Goal: Communication & Community: Answer question/provide support

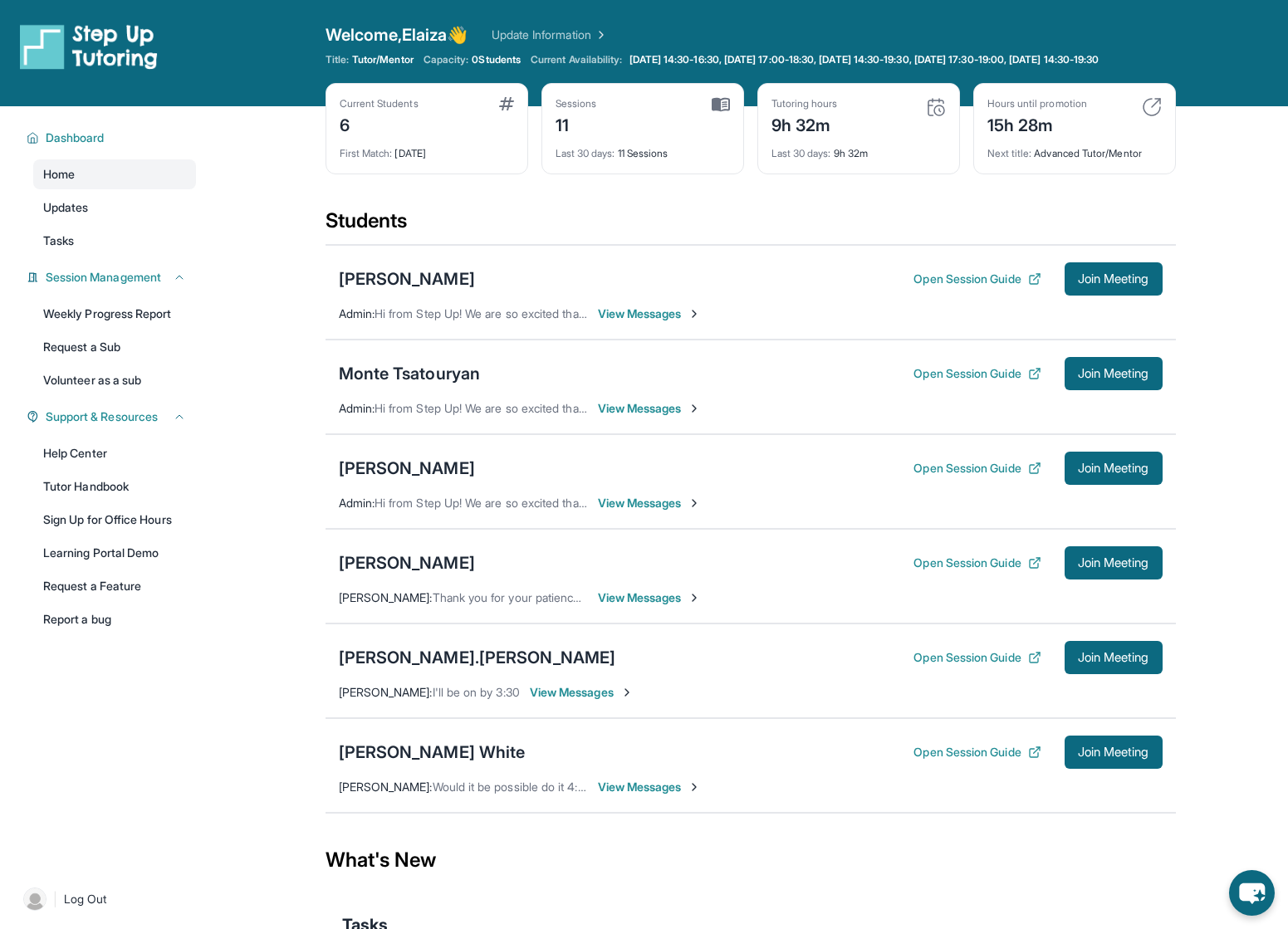
scroll to position [23, 0]
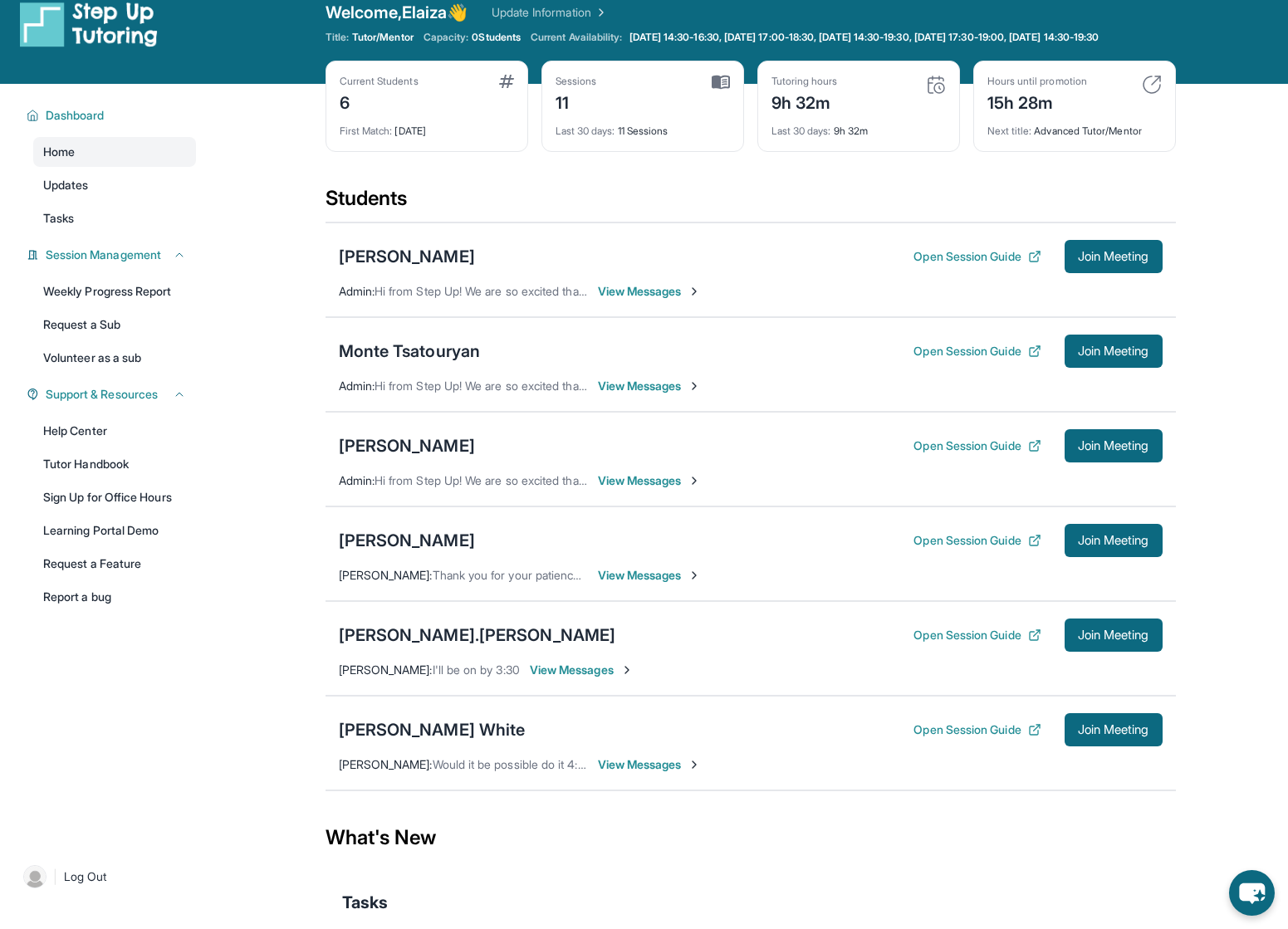
click at [564, 678] on span "View Messages" at bounding box center [581, 670] width 104 height 17
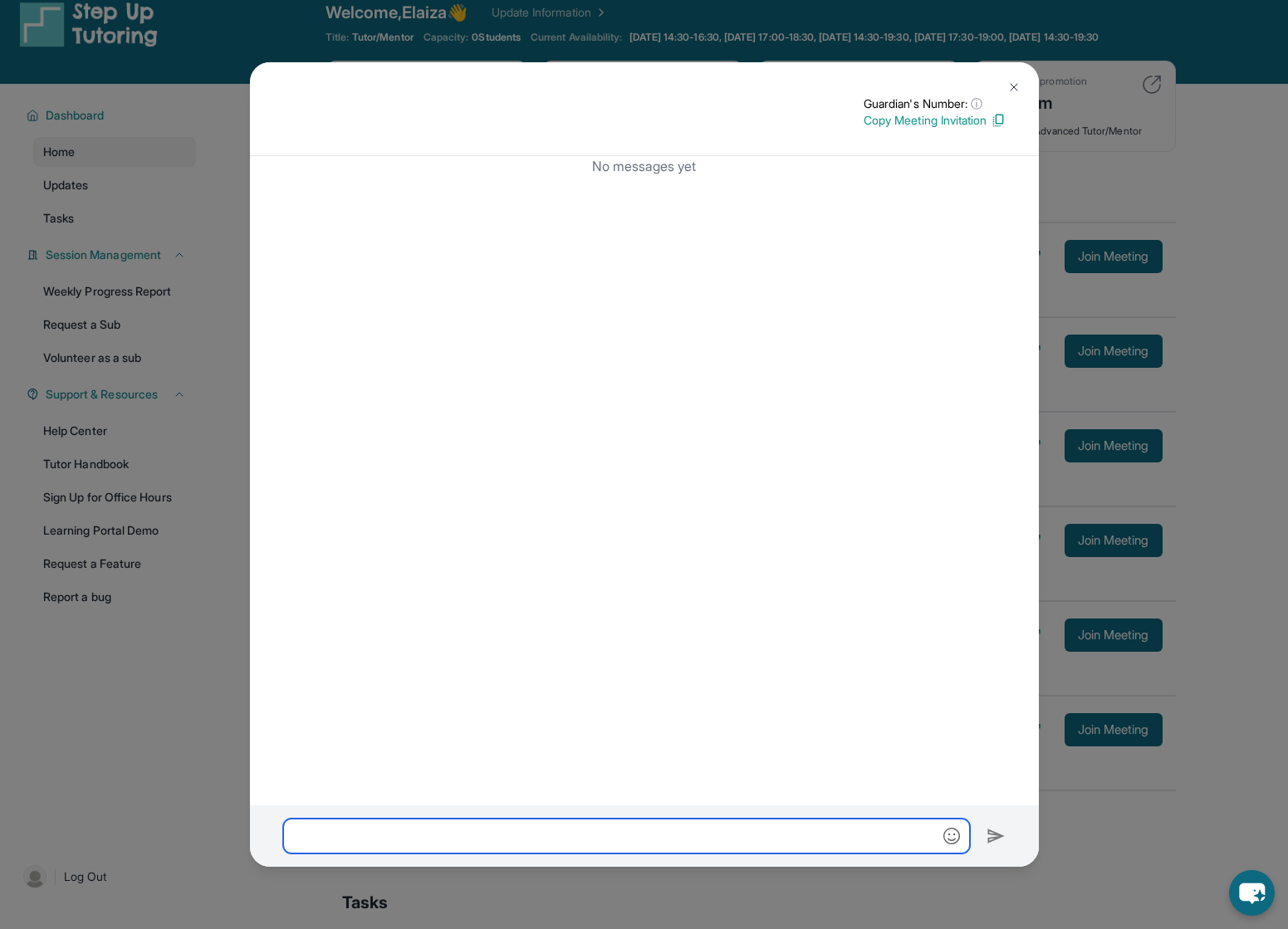
click at [694, 845] on input "text" at bounding box center [626, 836] width 687 height 35
type input "*"
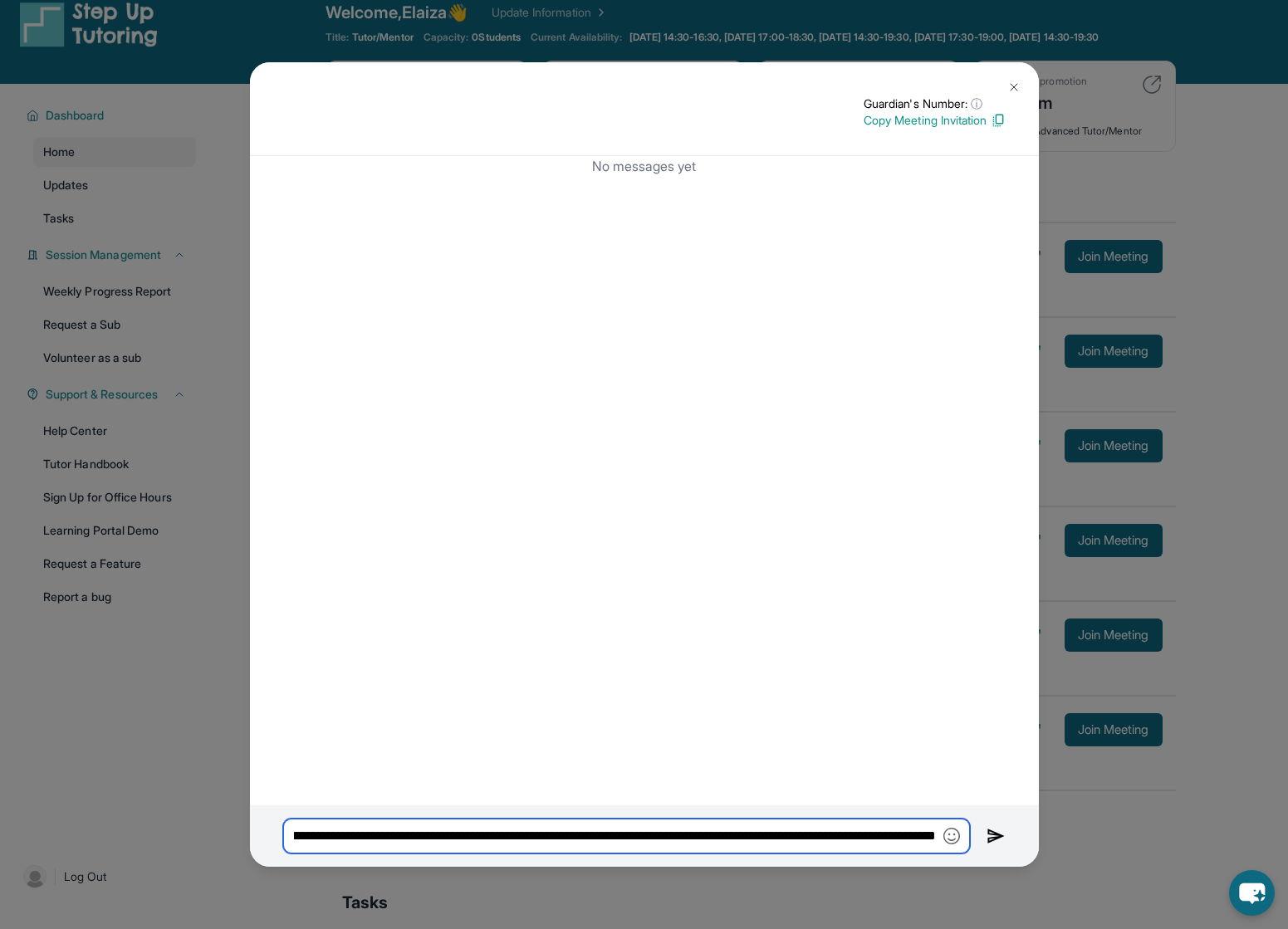
type input "**********"
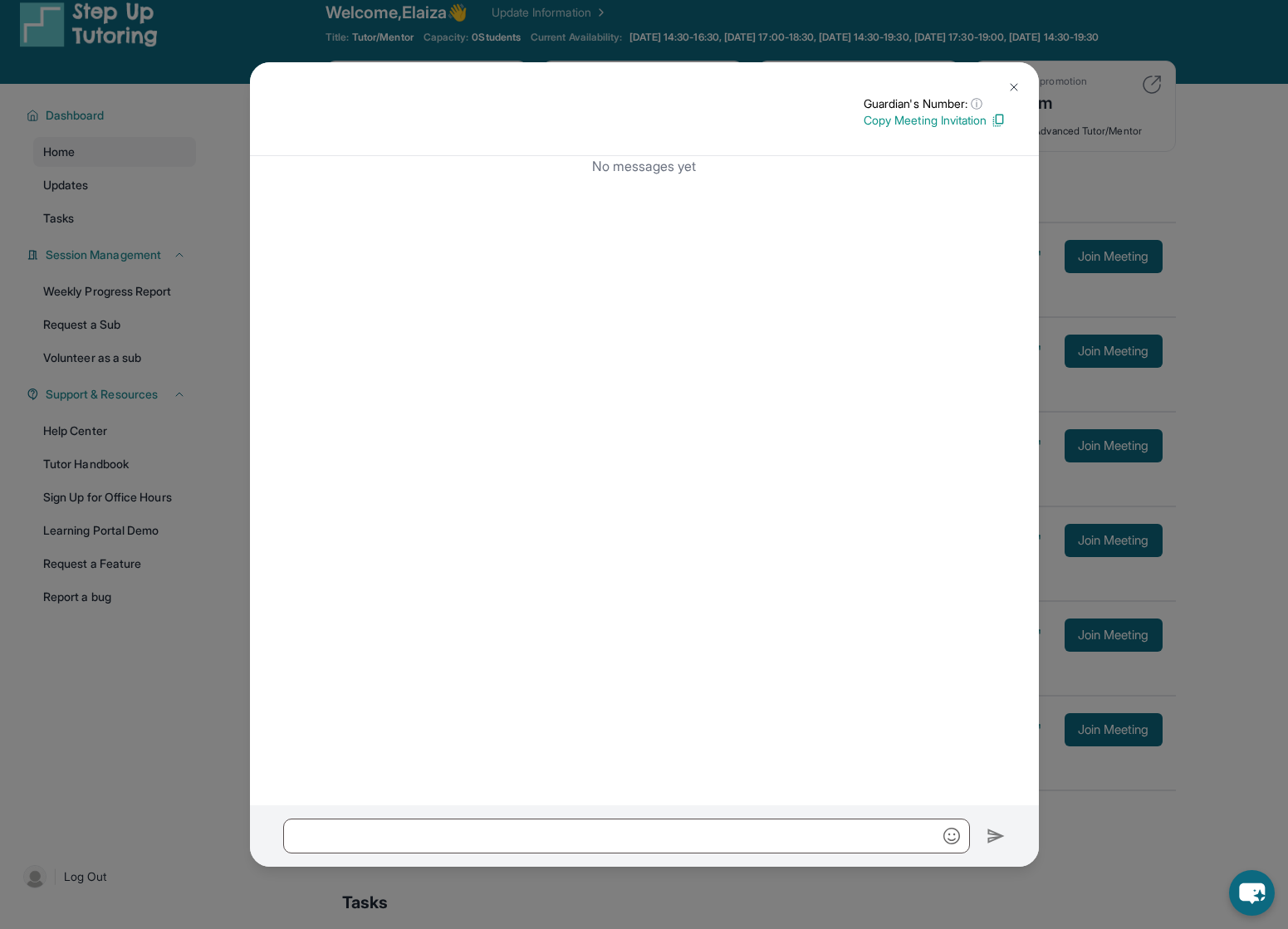
click at [1006, 87] on button at bounding box center [1013, 87] width 33 height 33
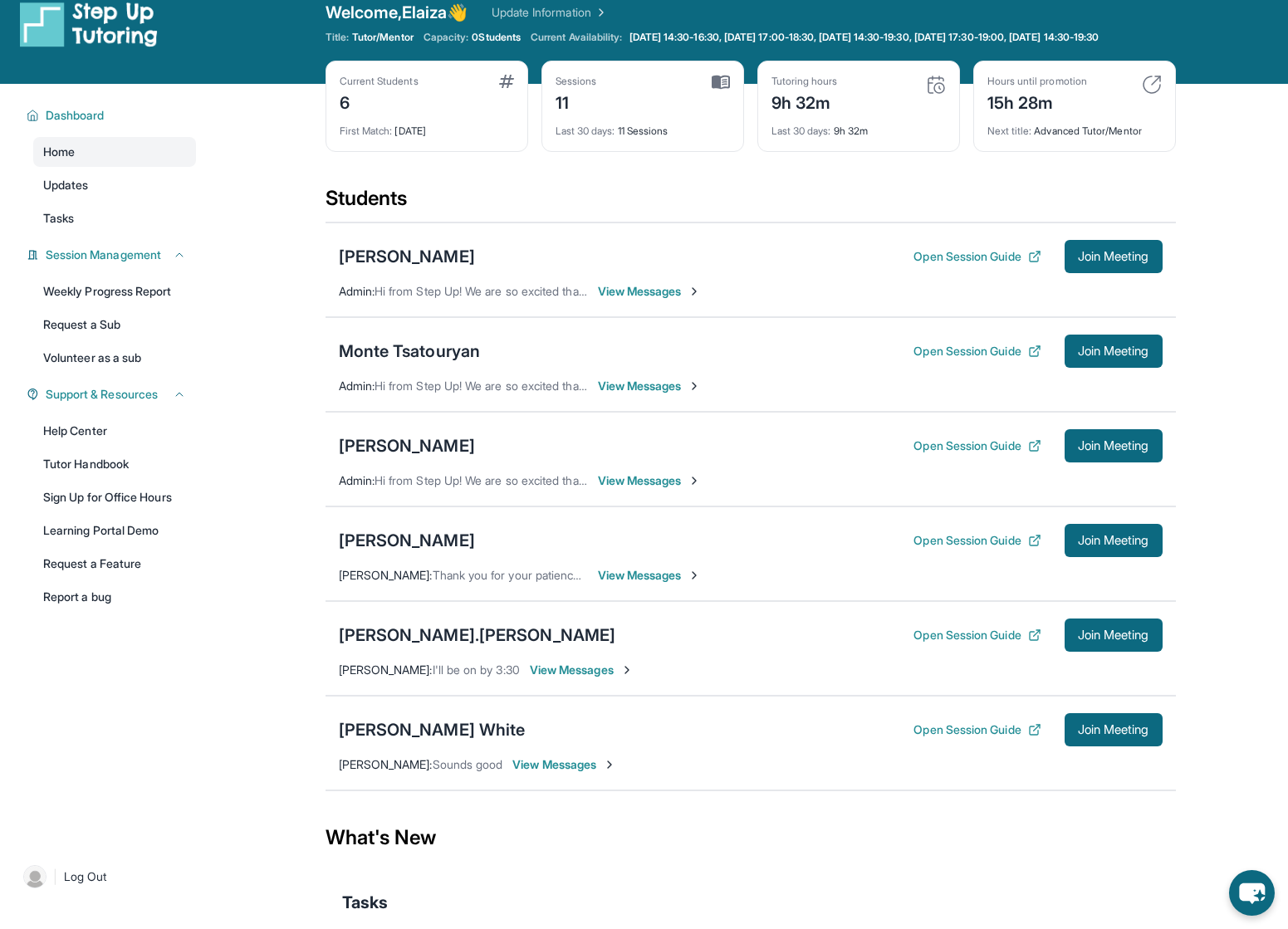
click at [635, 300] on span "View Messages" at bounding box center [649, 291] width 104 height 17
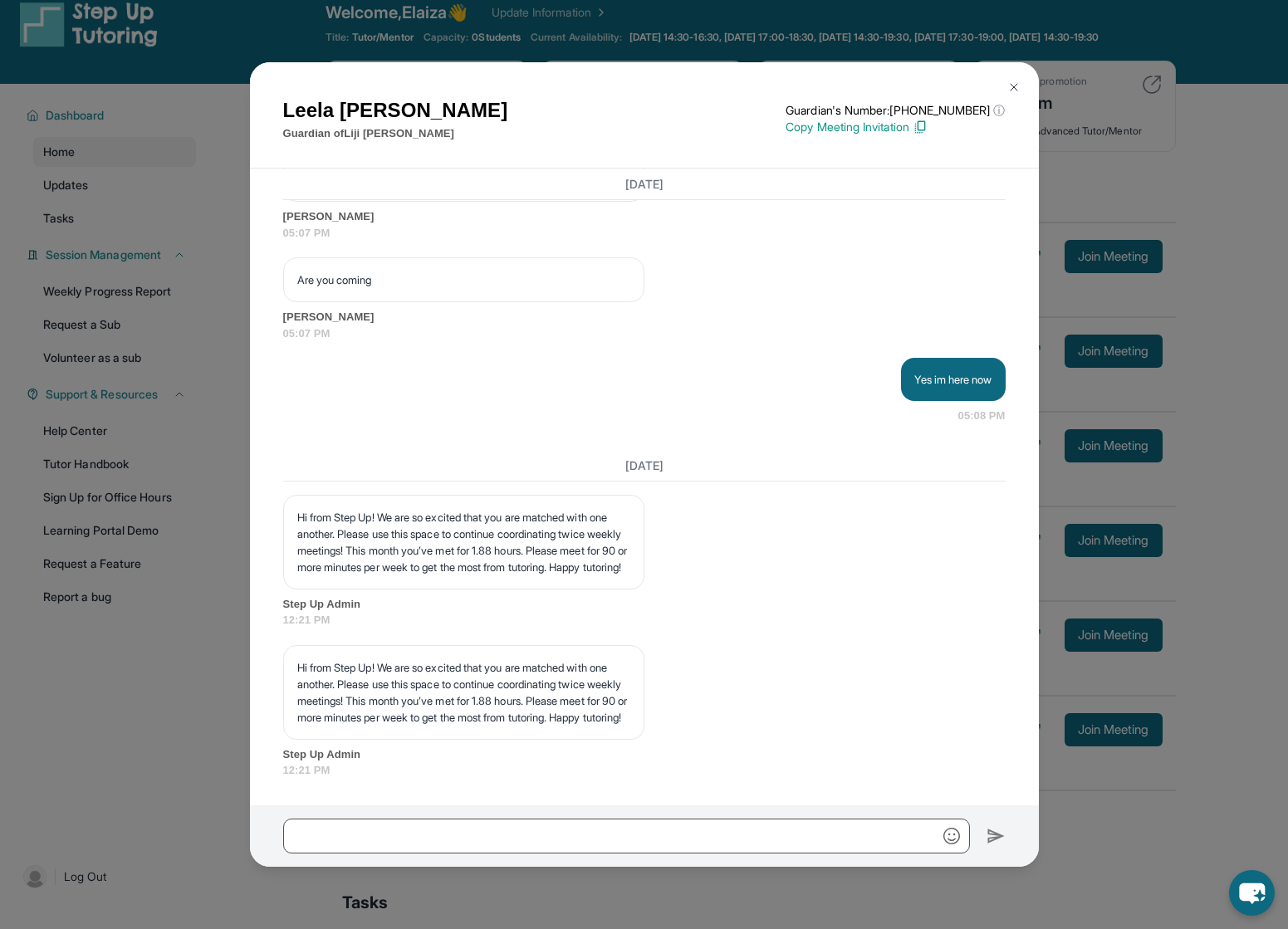
scroll to position [7905, 0]
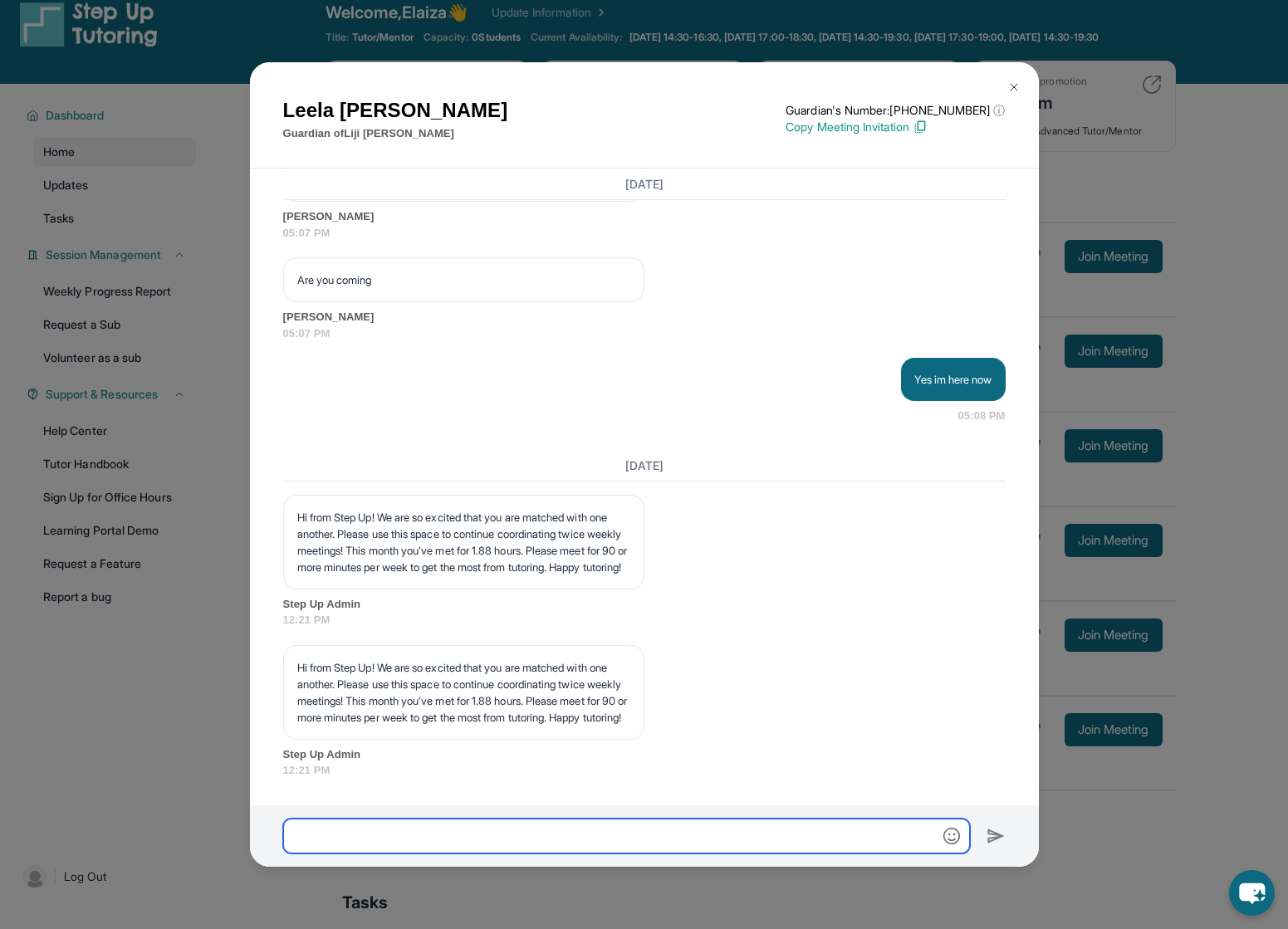
click at [702, 823] on input "text" at bounding box center [626, 836] width 687 height 35
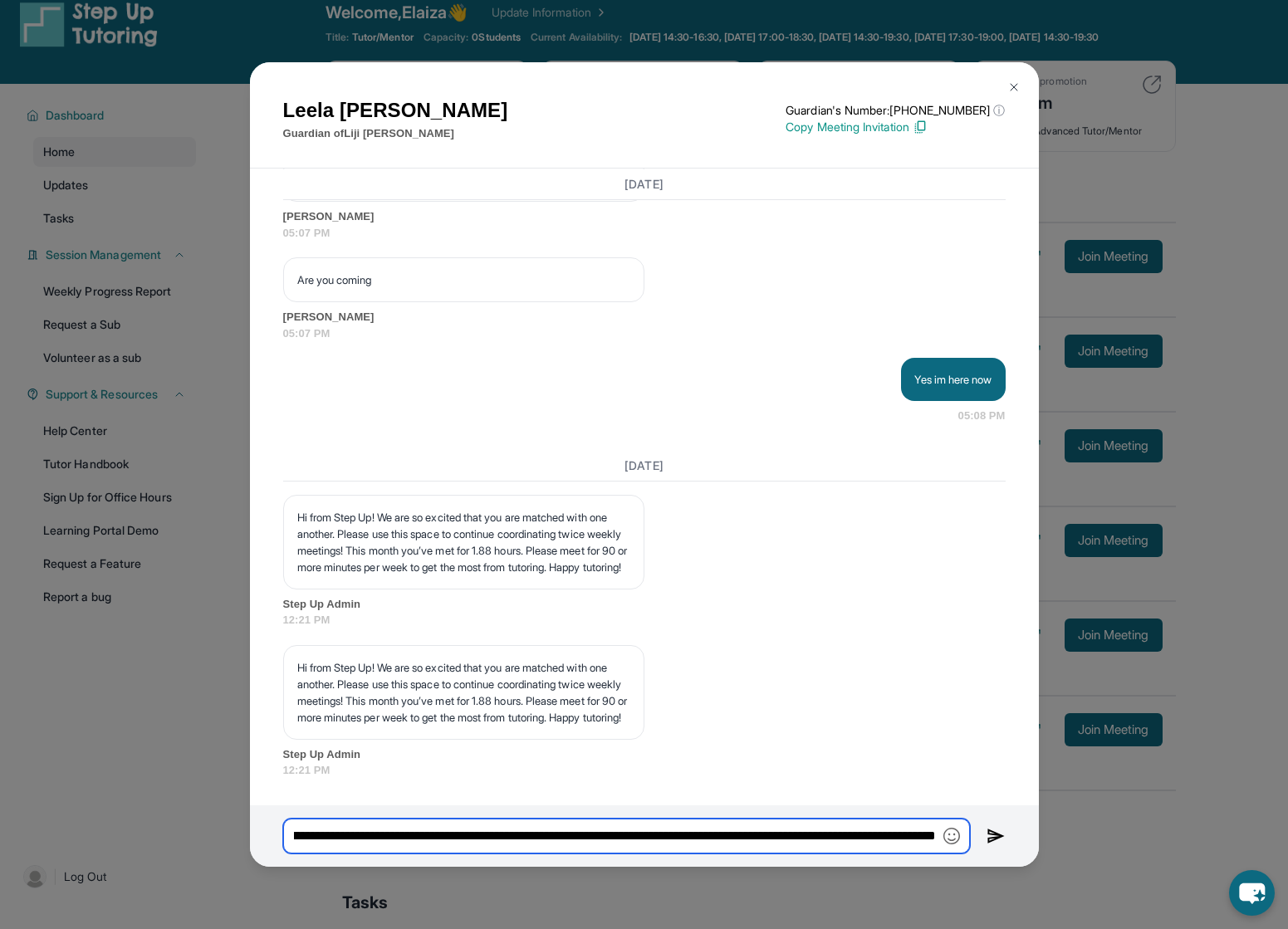
type input "**********"
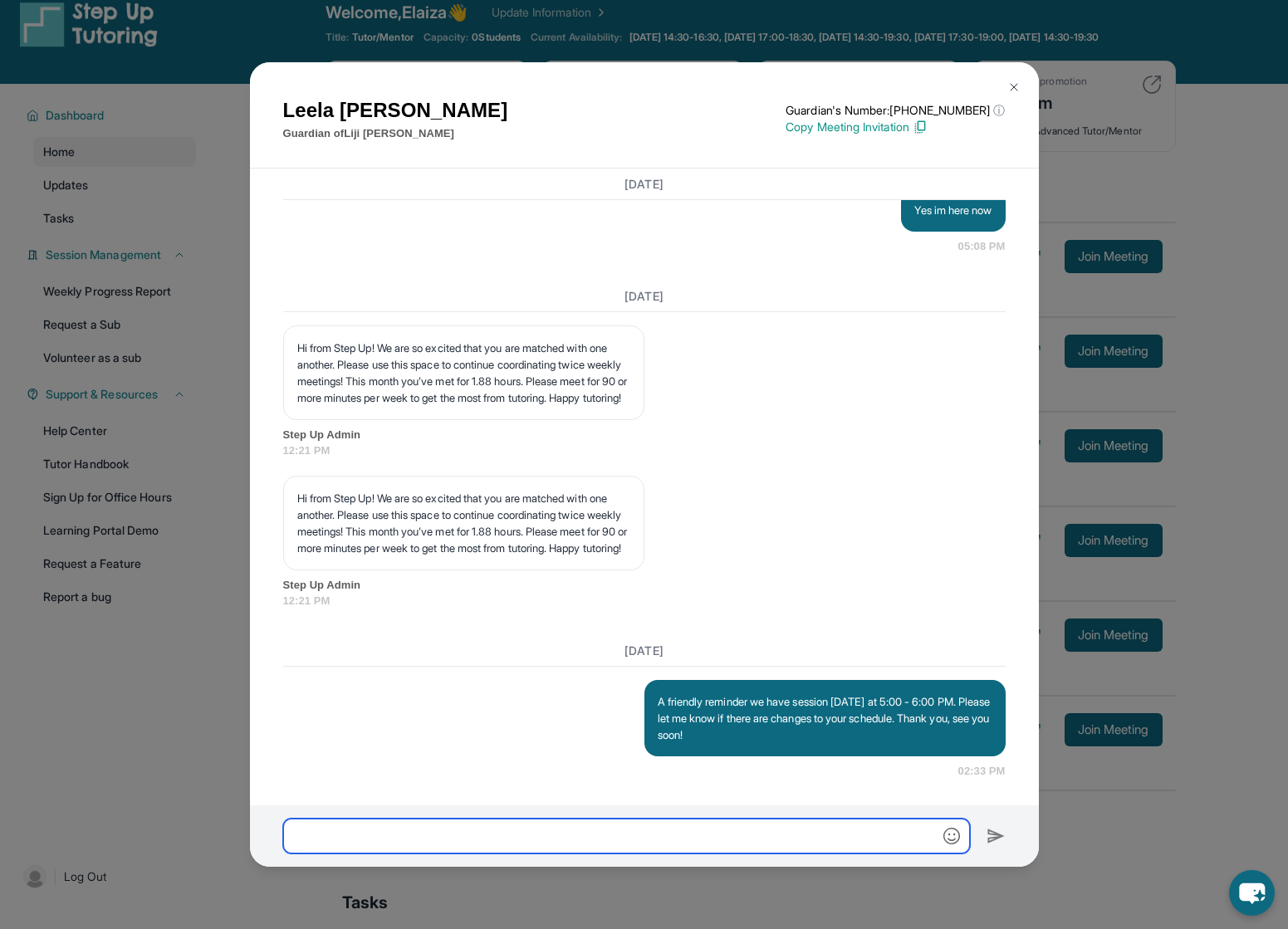
scroll to position [8075, 0]
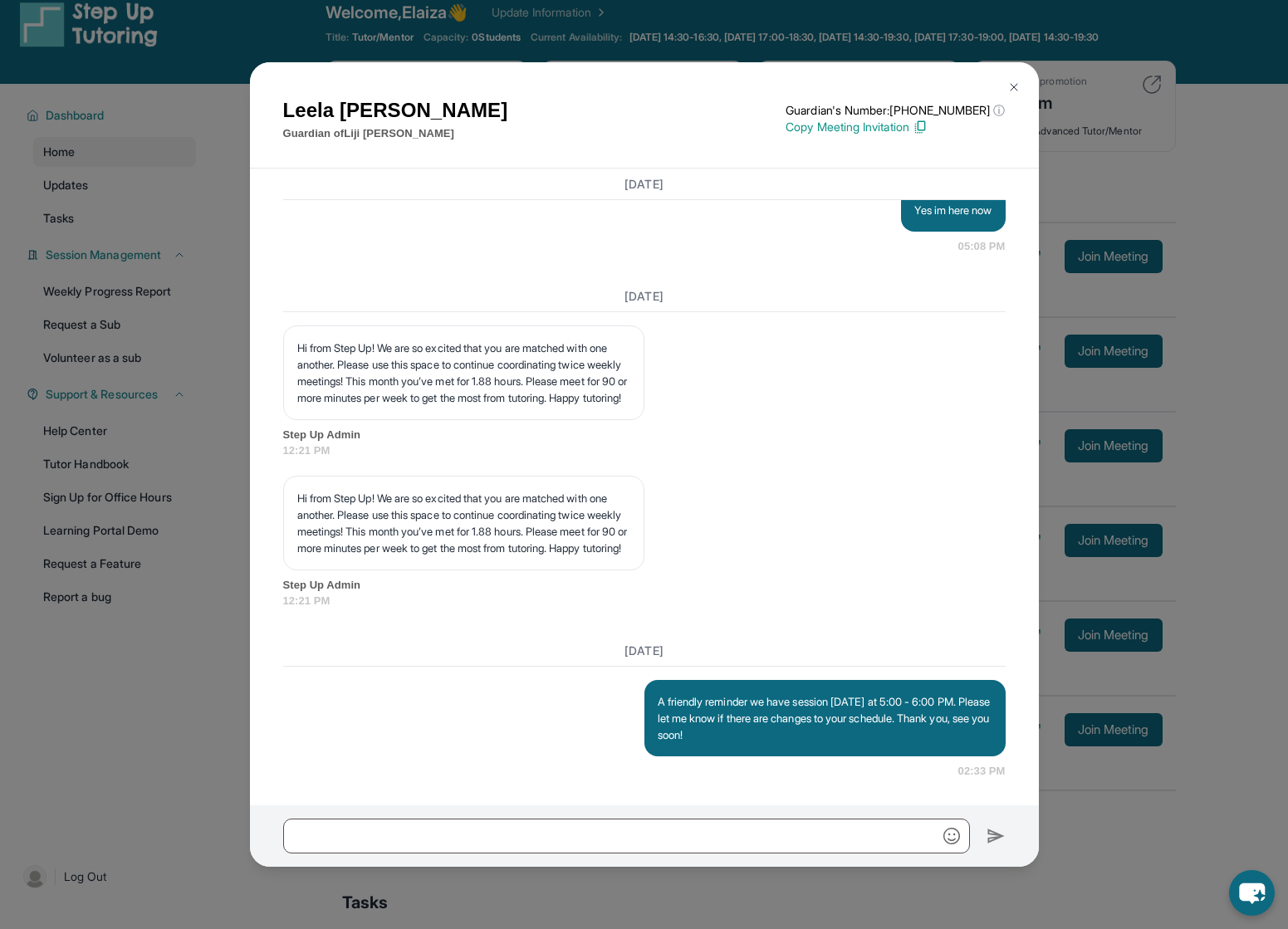
click at [1010, 88] on img at bounding box center [1013, 88] width 13 height 13
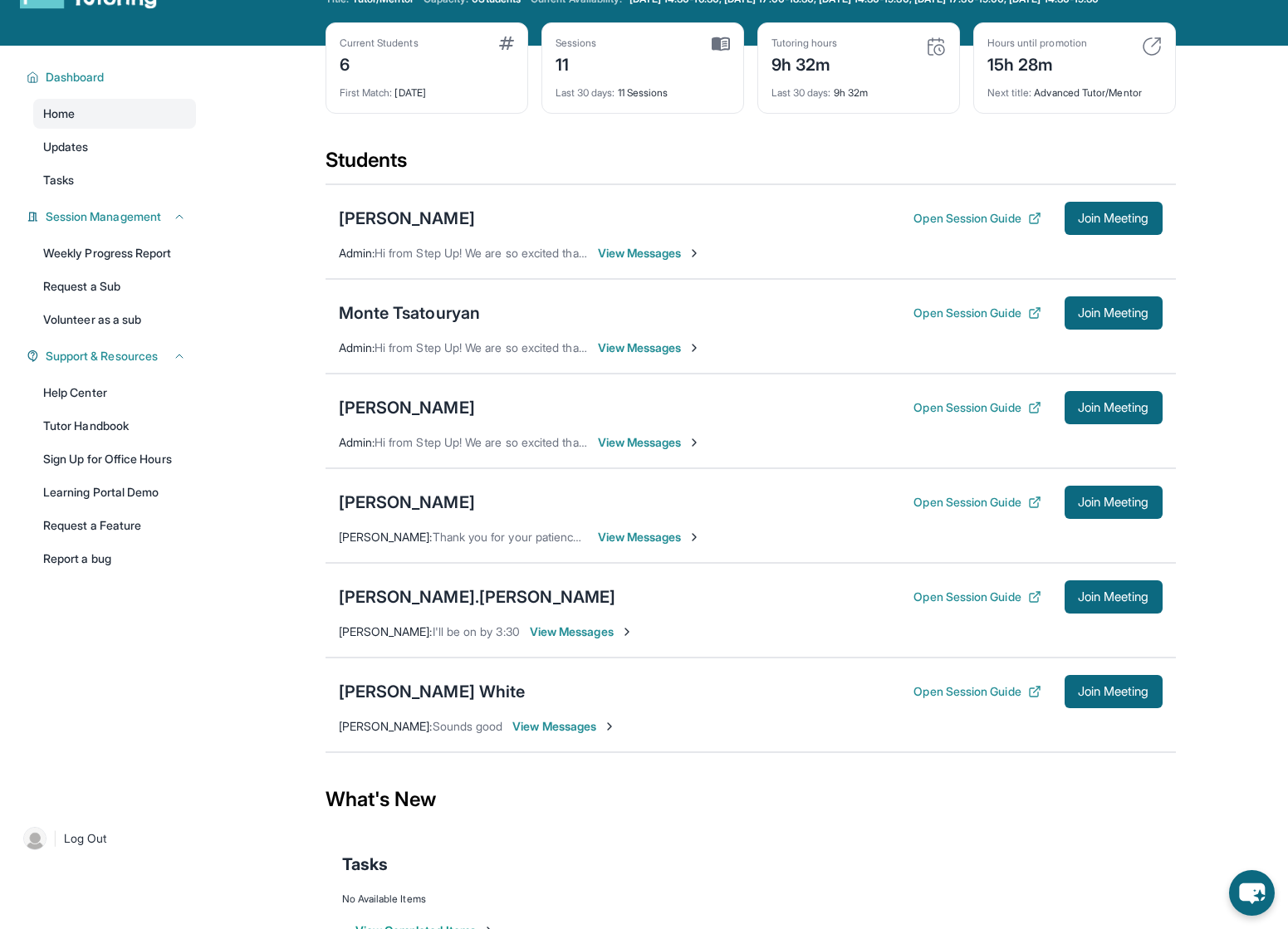
scroll to position [61, 0]
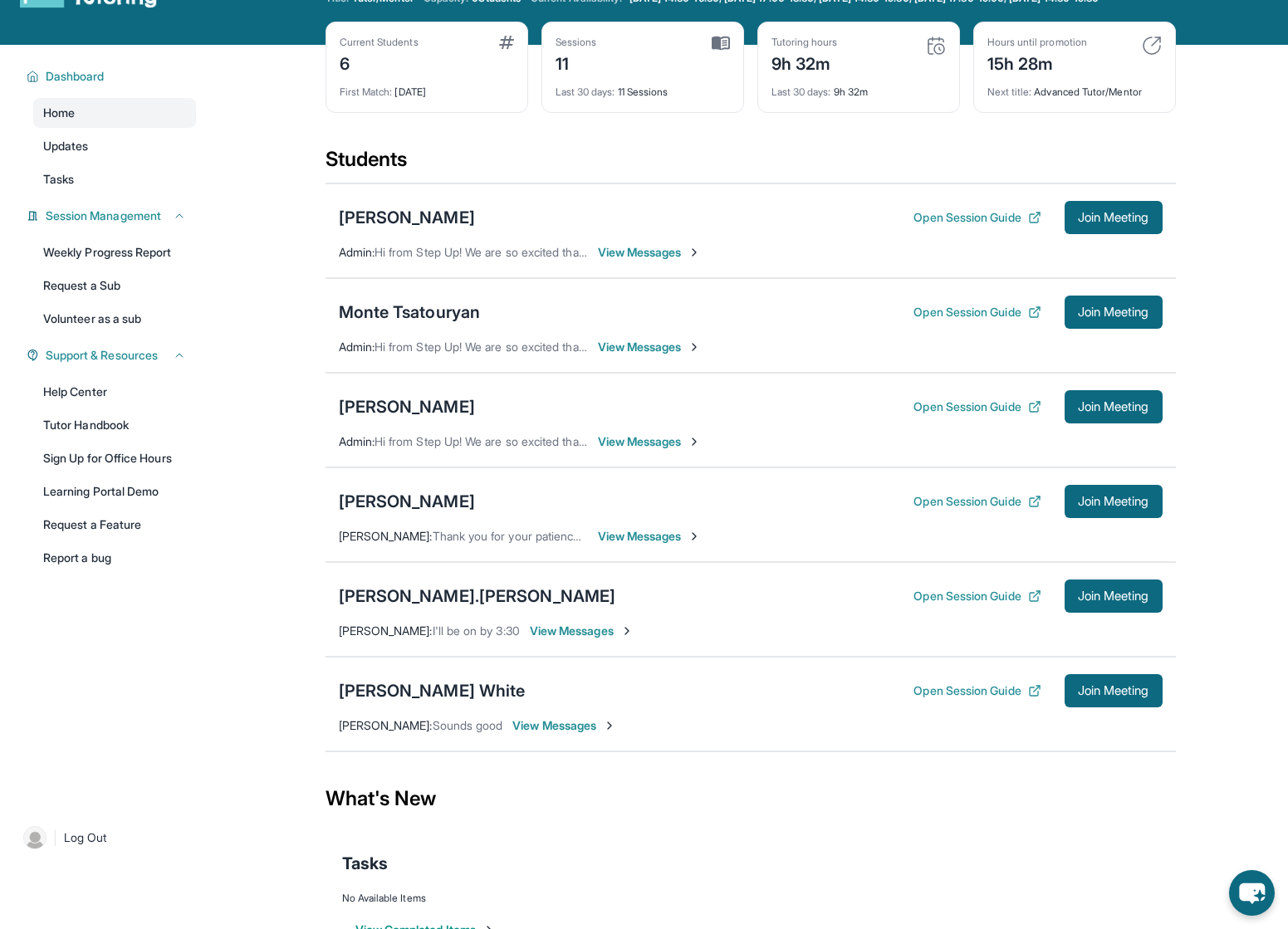
click at [660, 355] on span "View Messages" at bounding box center [649, 347] width 104 height 17
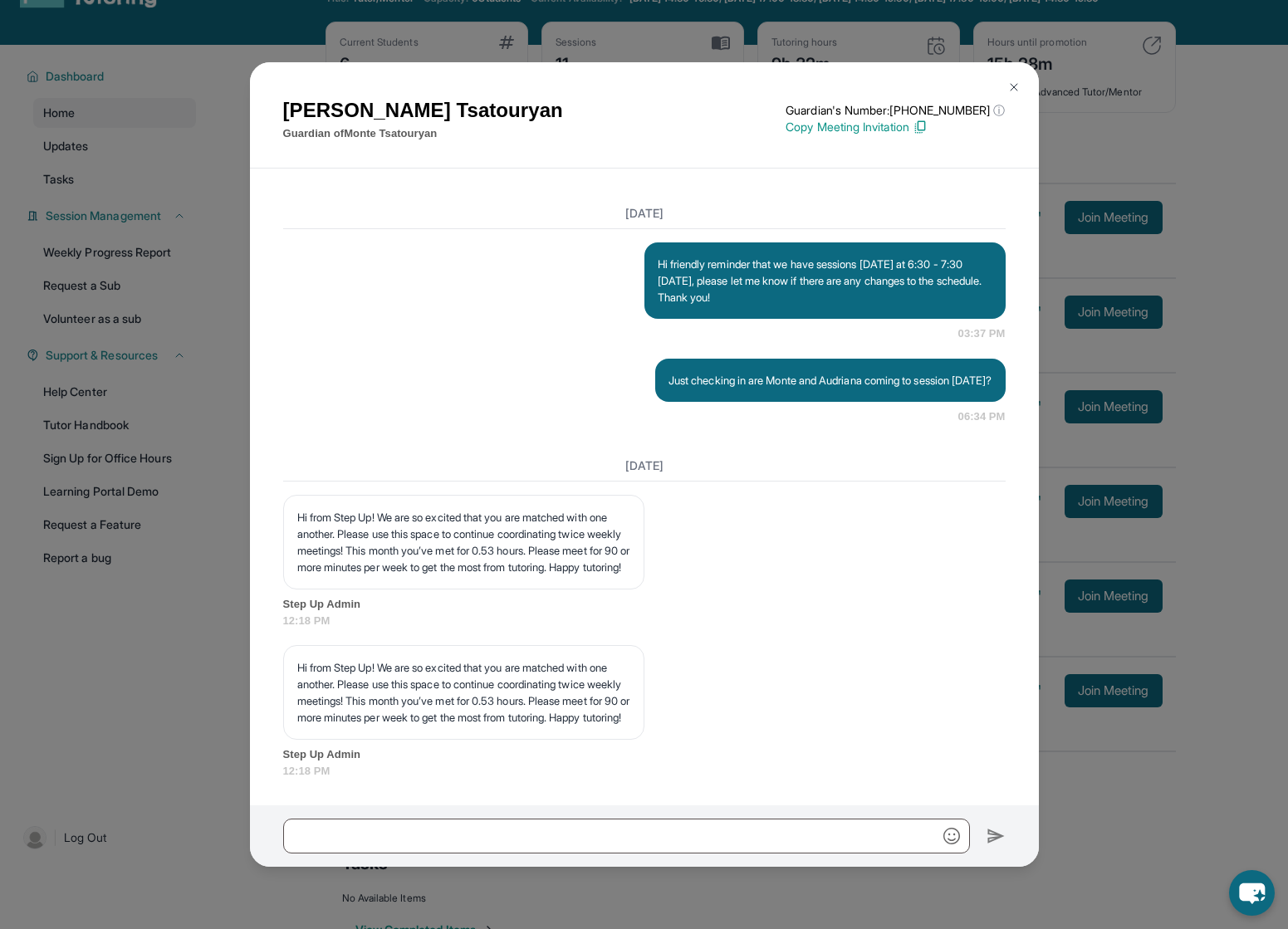
scroll to position [5761, 0]
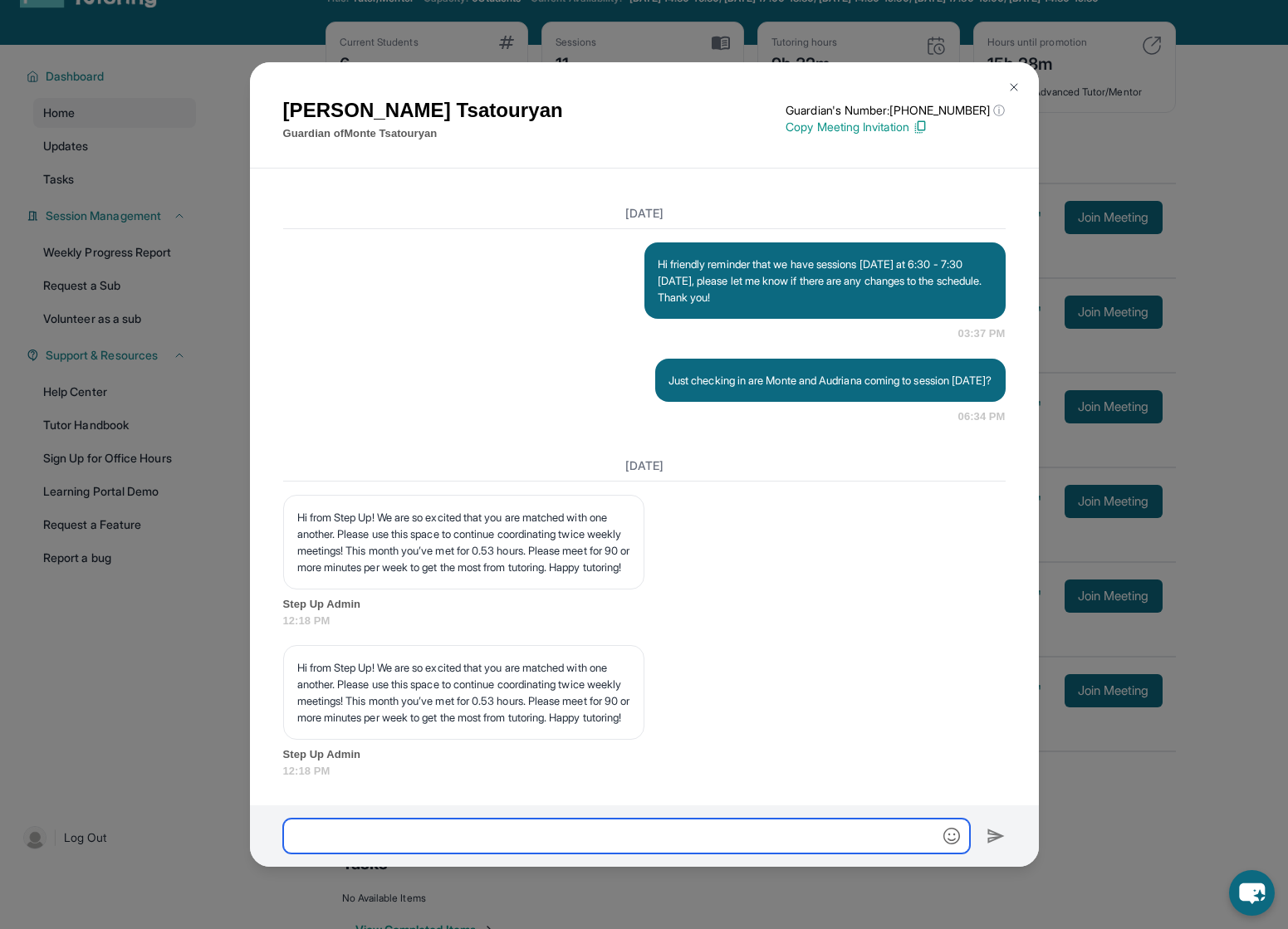
click at [665, 830] on input "text" at bounding box center [626, 836] width 687 height 35
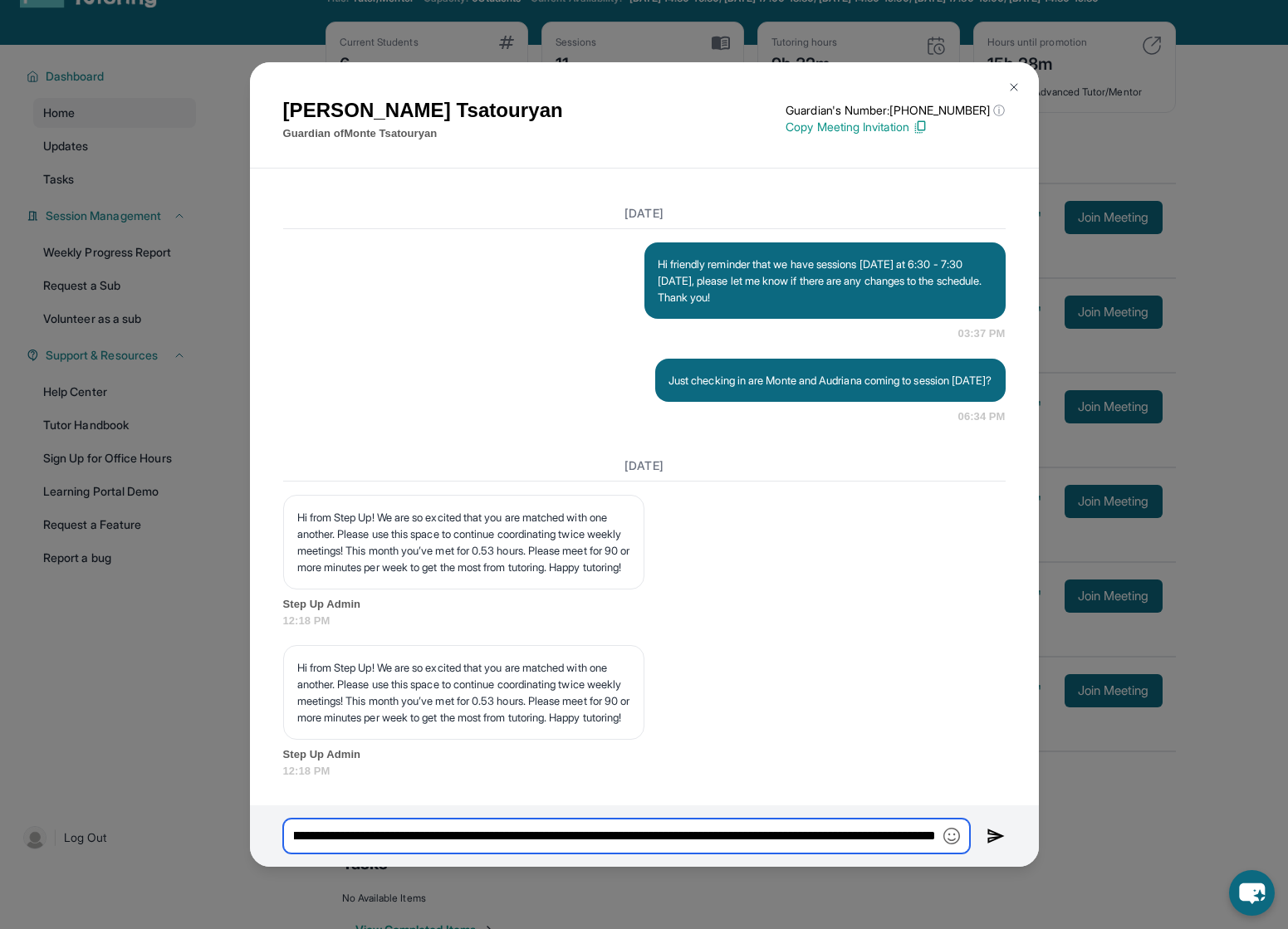
scroll to position [0, 1183]
type input "**********"
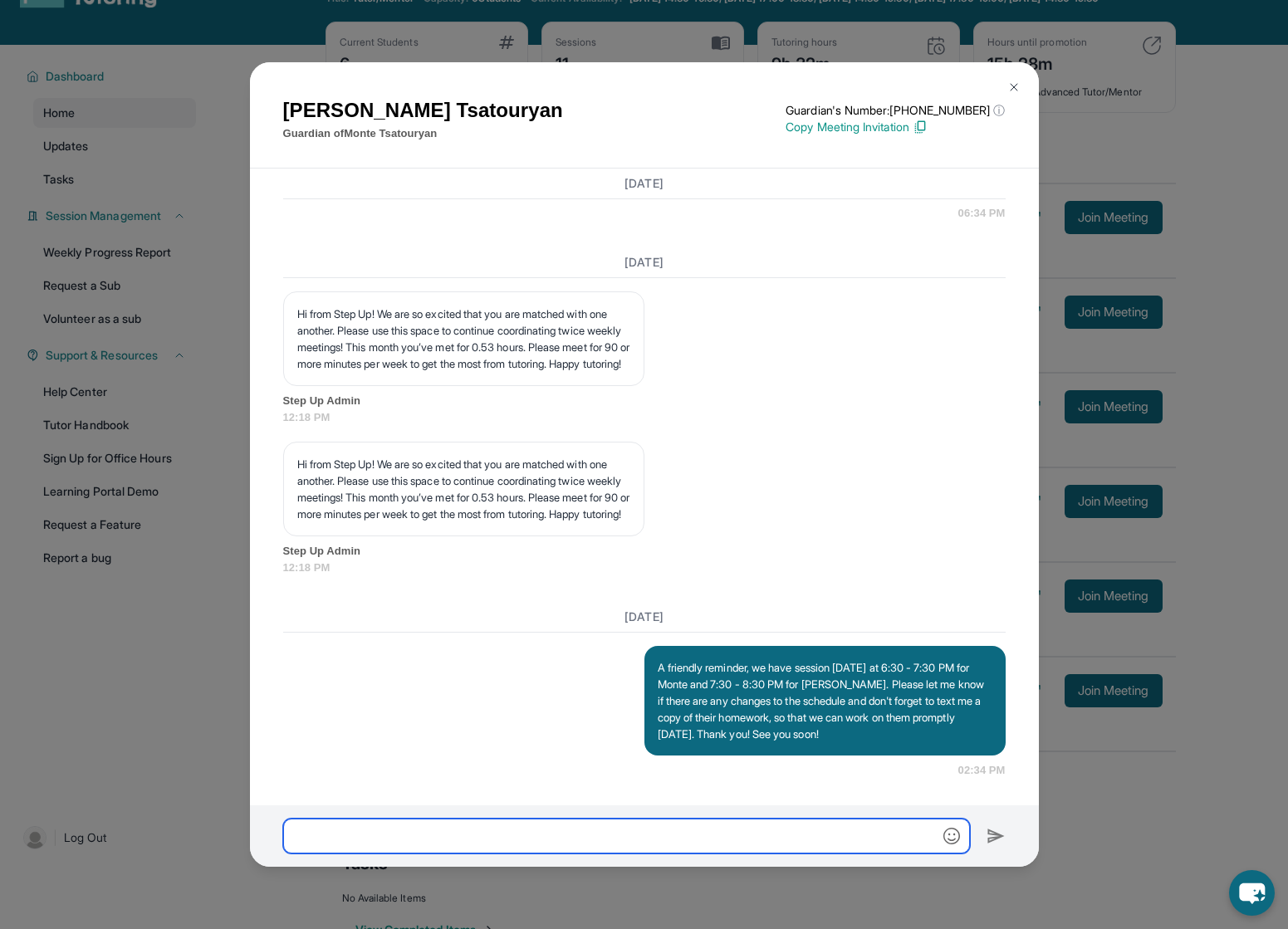
scroll to position [5964, 0]
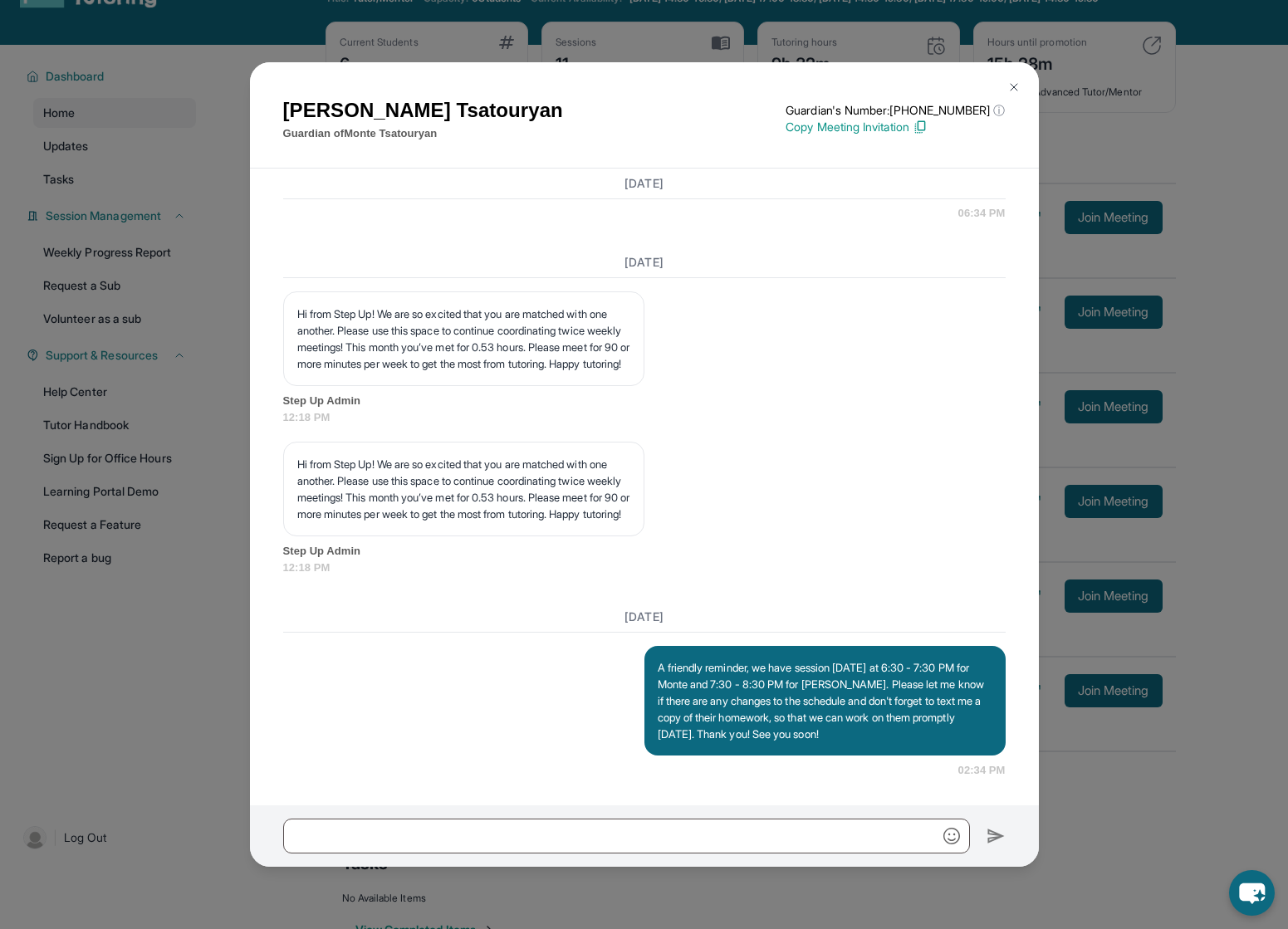
click at [1014, 86] on img at bounding box center [1013, 88] width 13 height 13
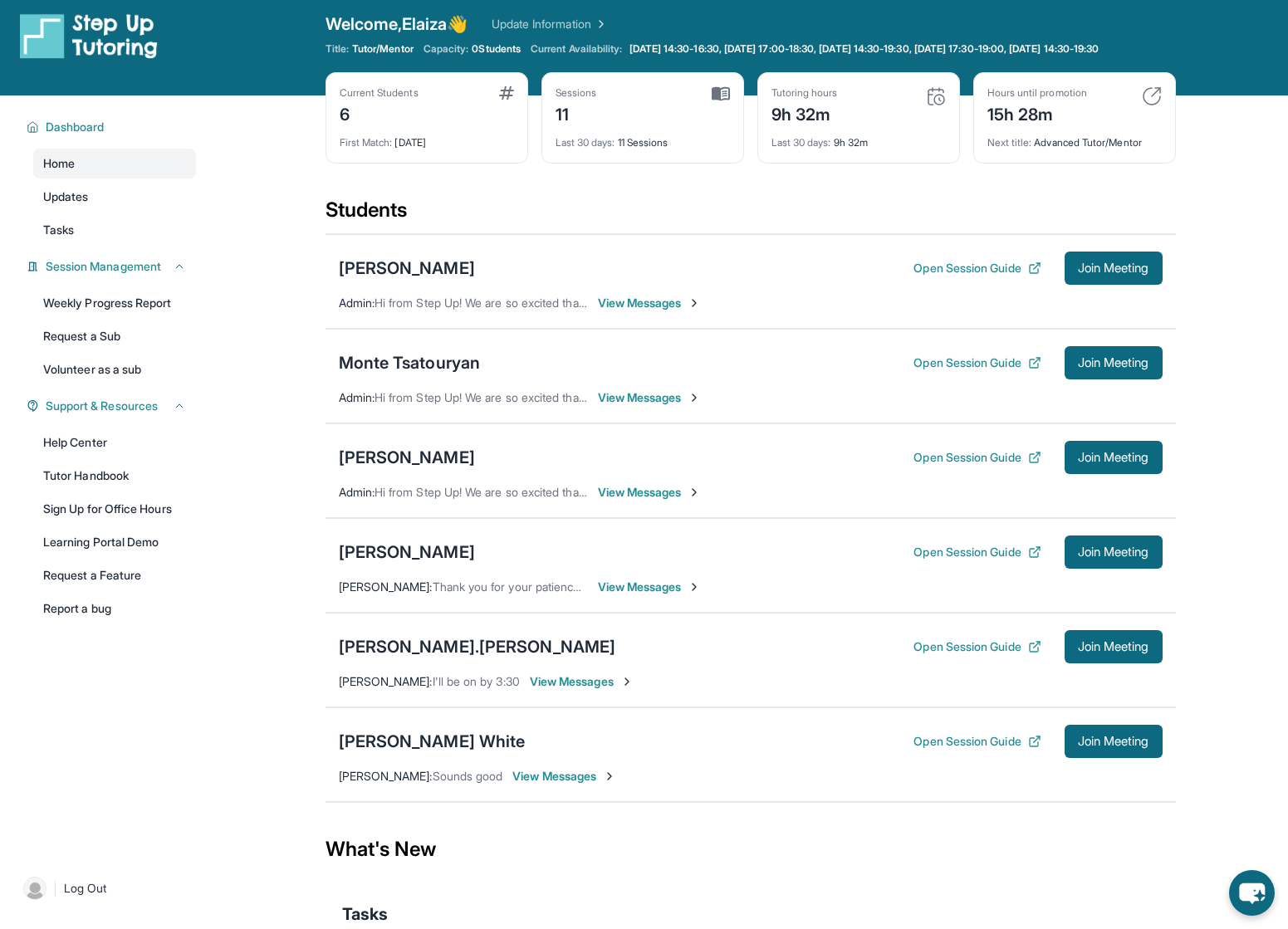
scroll to position [0, 0]
